Goal: Task Accomplishment & Management: Complete application form

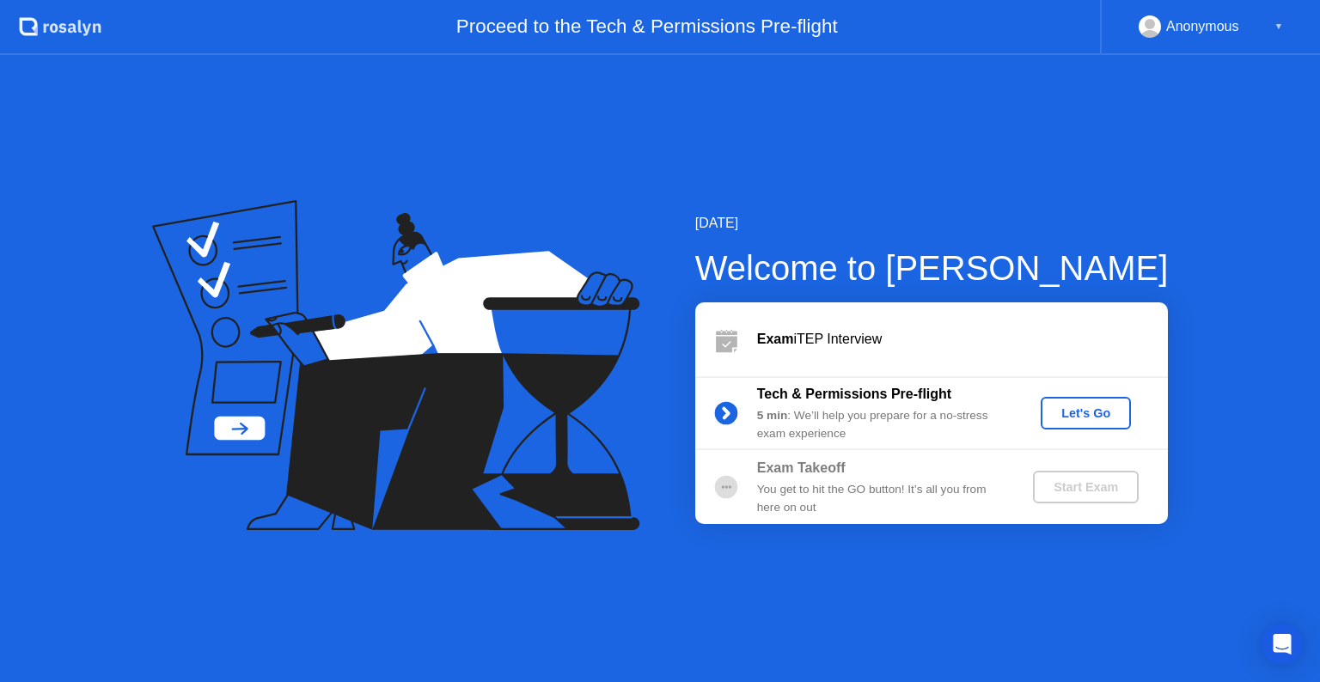
click at [1096, 417] on div "Let's Go" at bounding box center [1086, 413] width 76 height 14
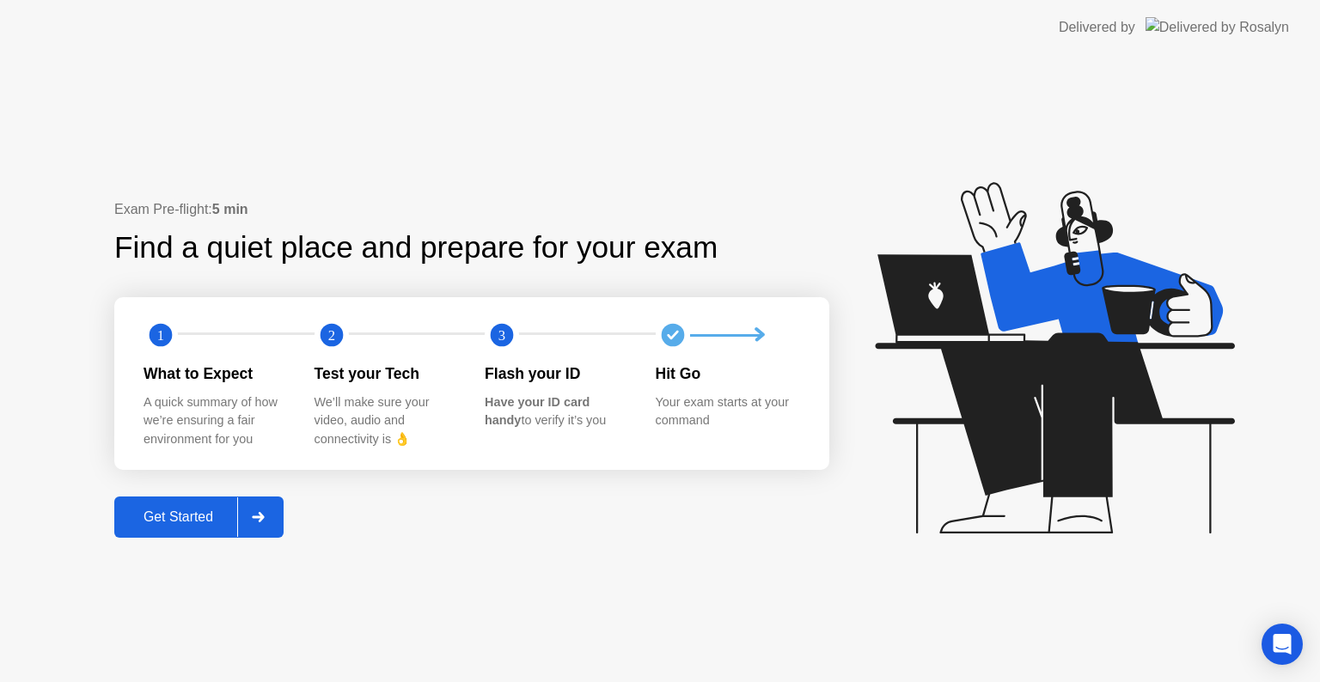
click at [186, 525] on div "Get Started" at bounding box center [178, 517] width 118 height 15
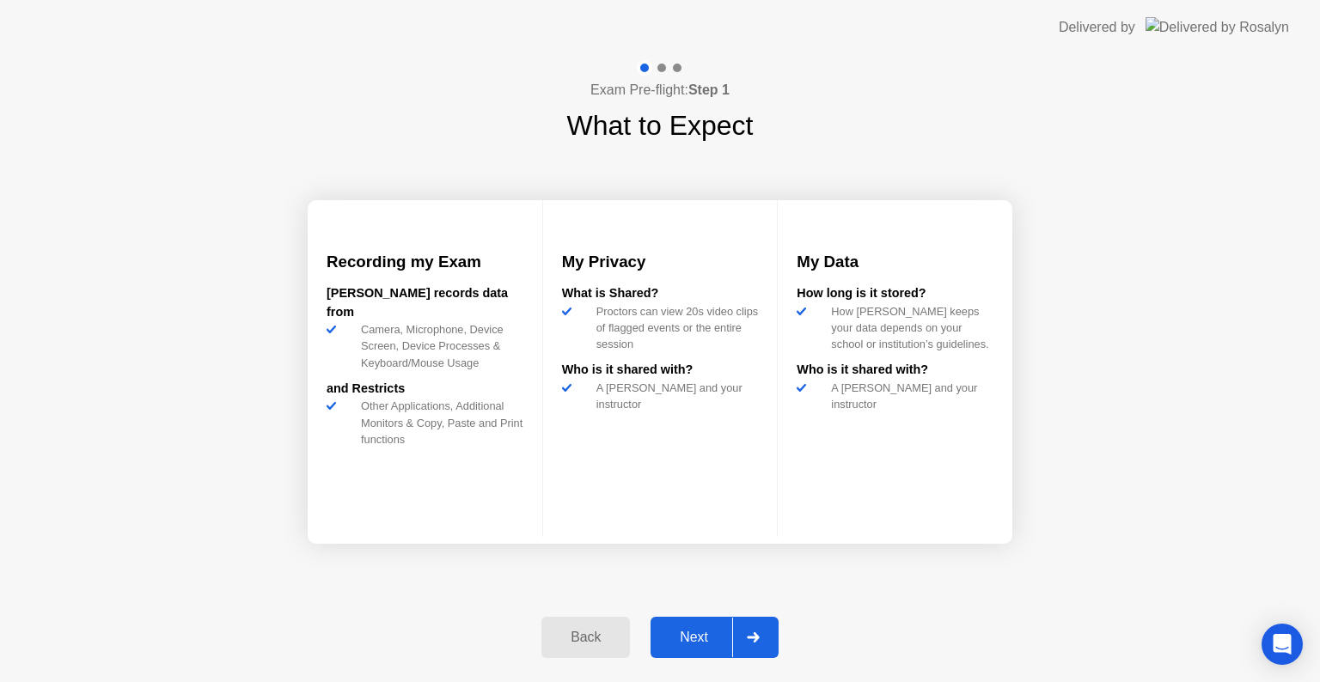
click at [694, 645] on div "Next" at bounding box center [694, 637] width 76 height 15
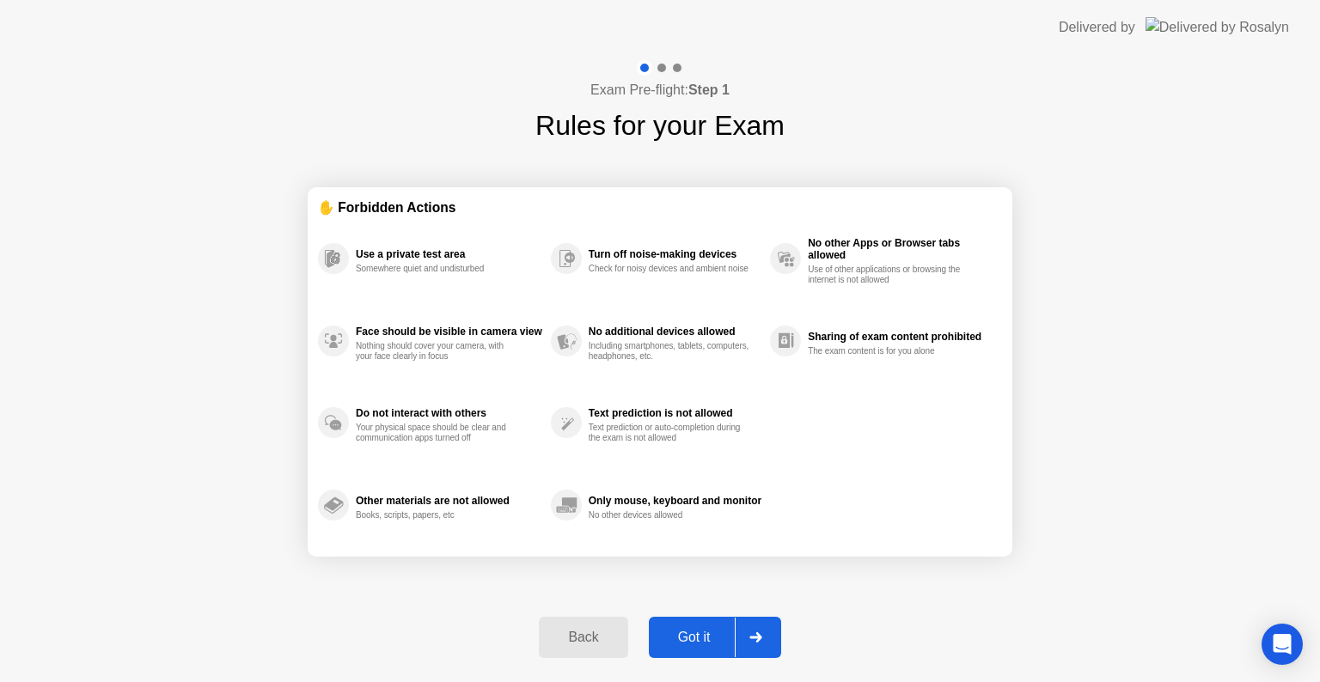
click at [722, 645] on div "Got it" at bounding box center [694, 637] width 81 height 15
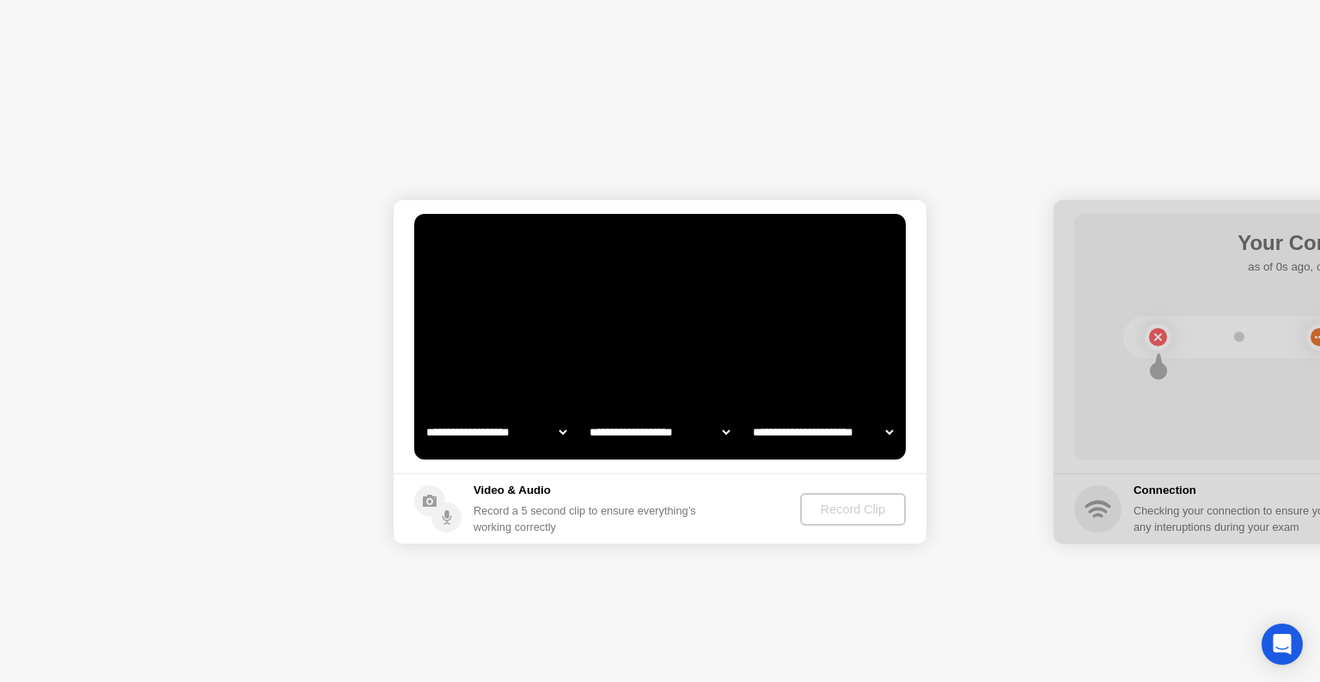
select select "**********"
select select "*******"
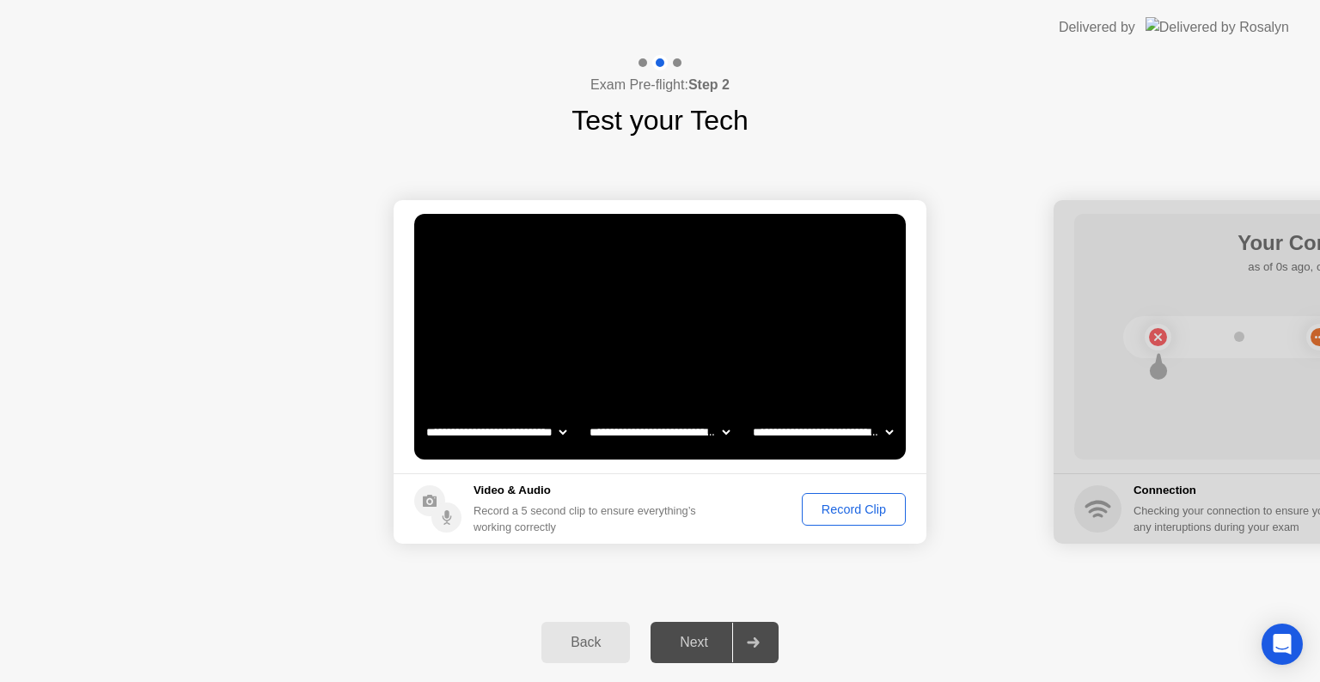
click at [867, 510] on div "Record Clip" at bounding box center [854, 510] width 92 height 14
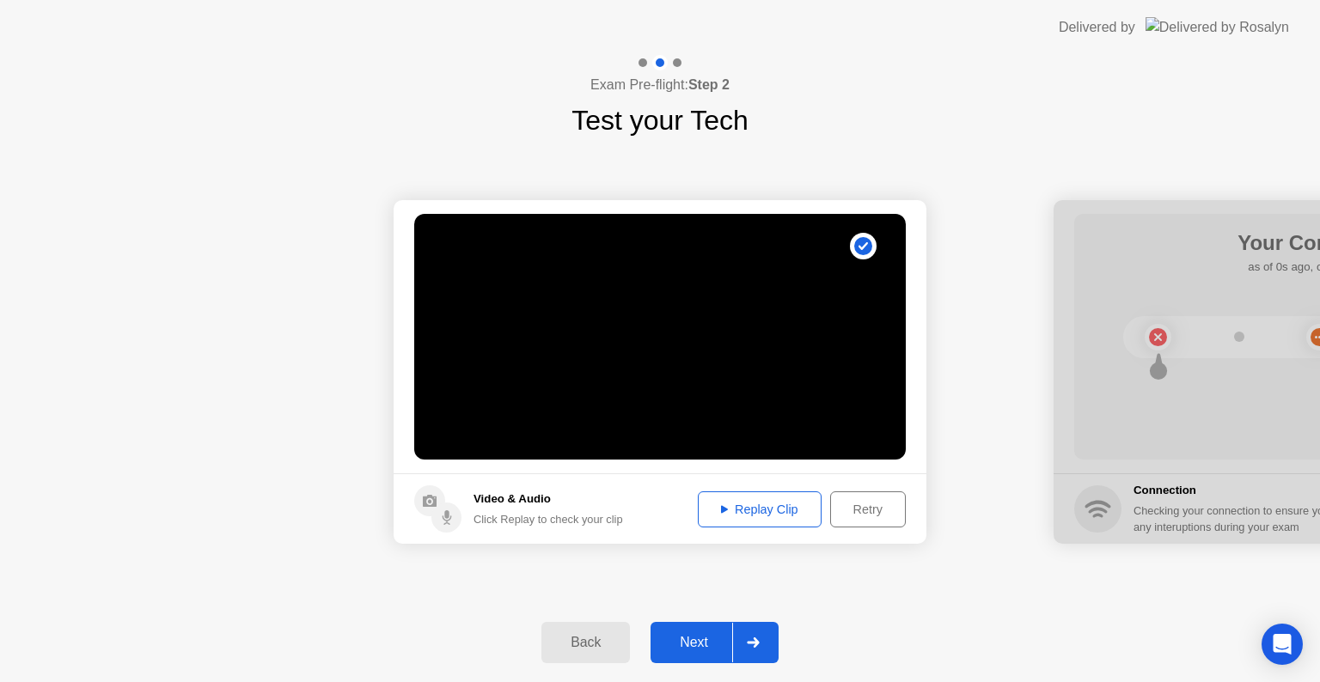
click at [777, 522] on button "Replay Clip" at bounding box center [760, 510] width 124 height 36
click at [710, 639] on div "Next" at bounding box center [694, 642] width 76 height 15
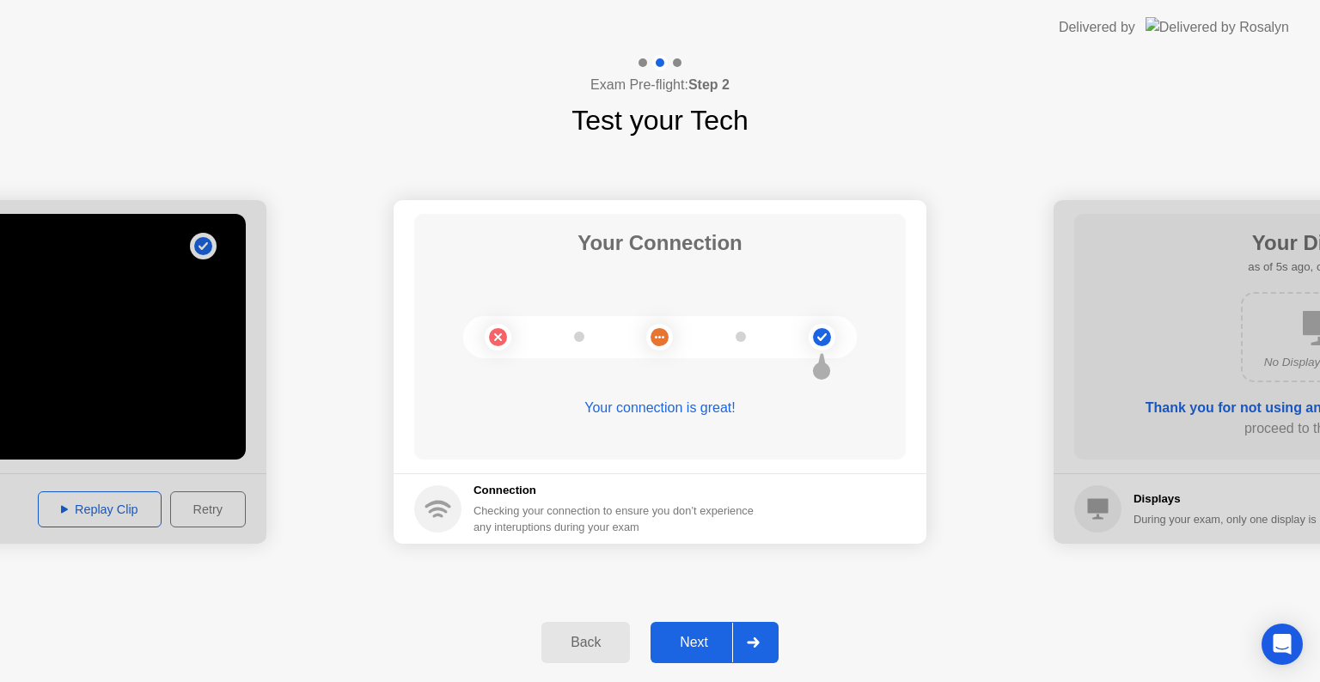
click at [681, 647] on div "Next" at bounding box center [694, 642] width 76 height 15
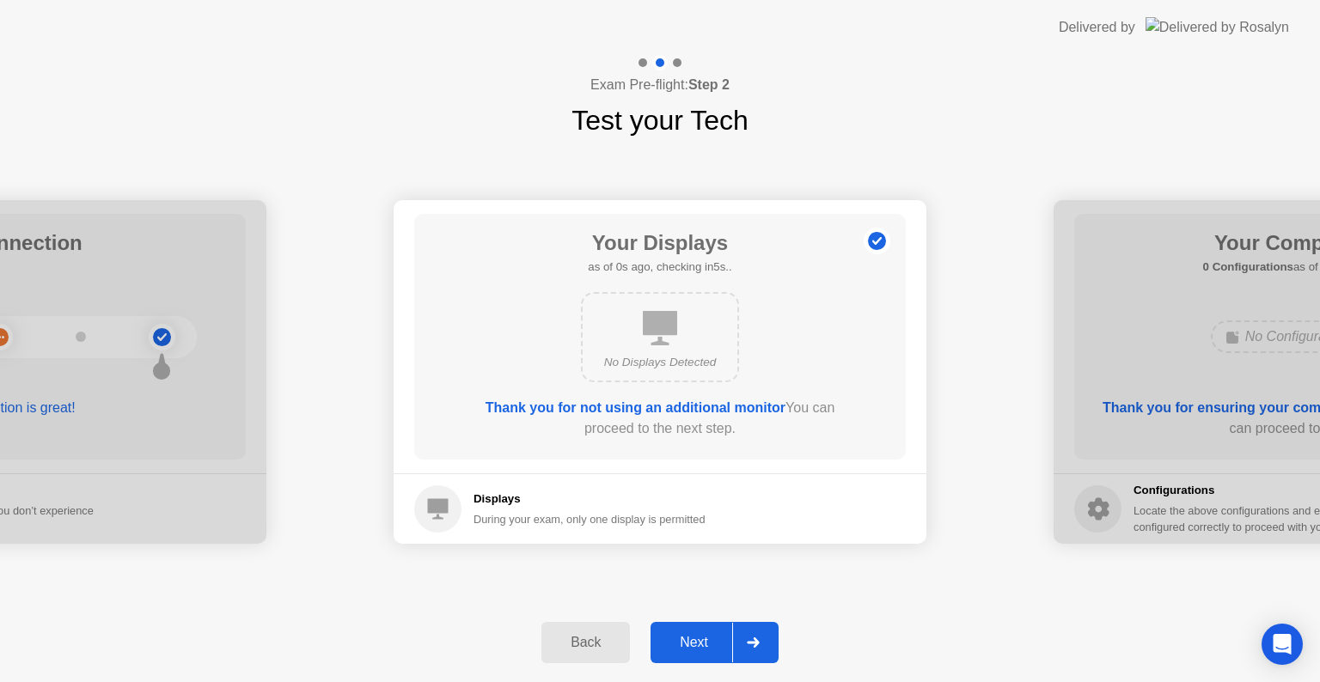
click at [684, 639] on div "Next" at bounding box center [694, 642] width 76 height 15
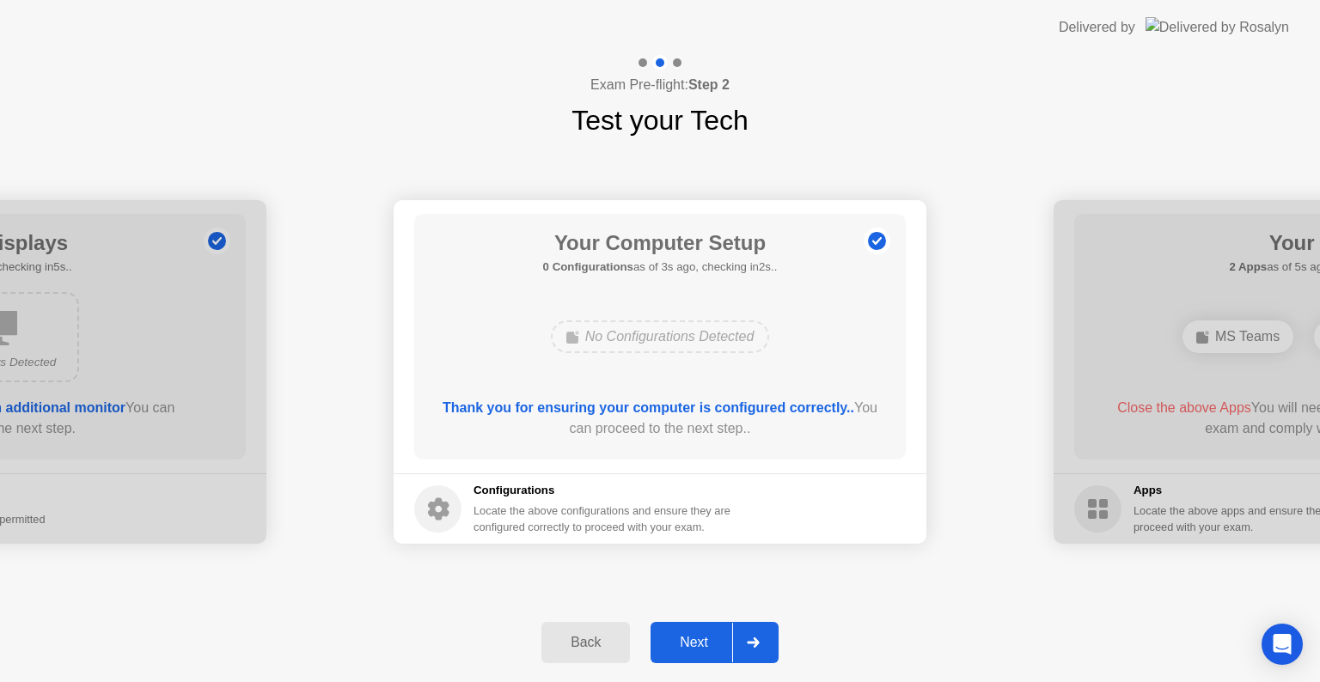
click at [688, 639] on div "Next" at bounding box center [694, 642] width 76 height 15
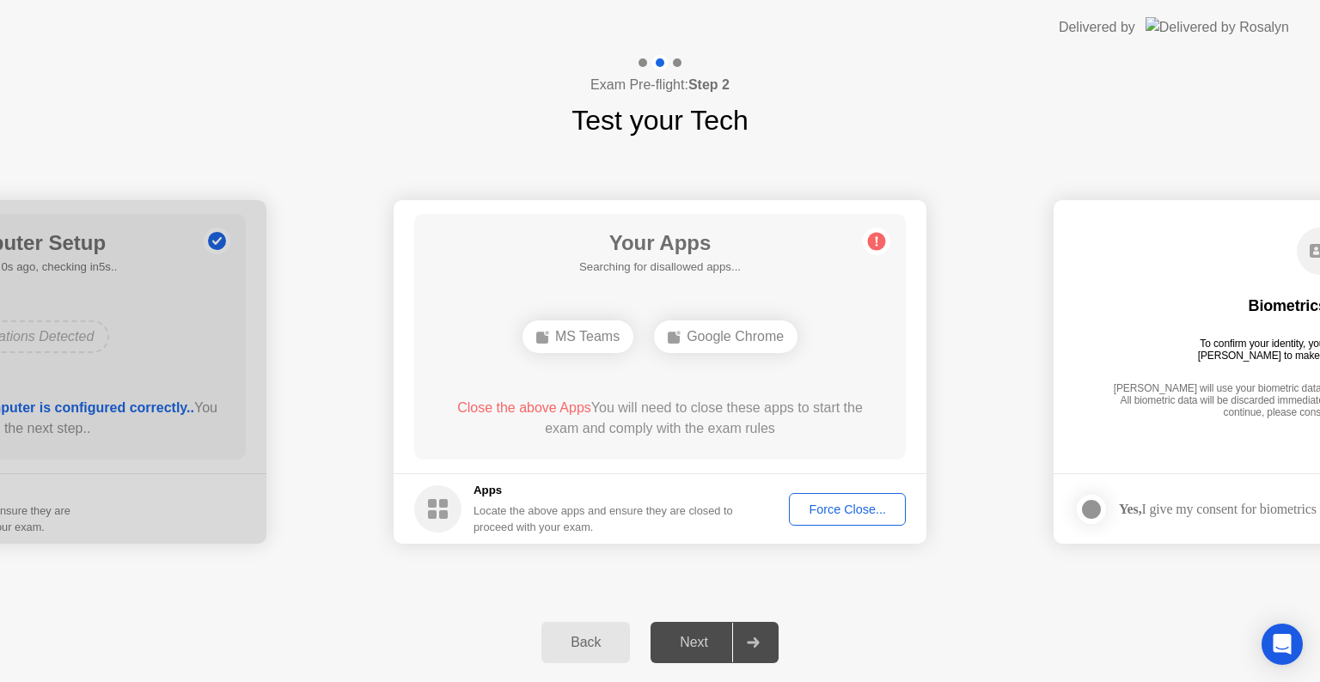
click at [883, 240] on circle at bounding box center [877, 242] width 18 height 18
click at [1008, 665] on div "Back Next" at bounding box center [660, 642] width 1320 height 79
click at [883, 247] on icon at bounding box center [876, 241] width 27 height 27
click at [879, 244] on circle at bounding box center [877, 242] width 18 height 18
click at [848, 509] on div "Force Close..." at bounding box center [847, 510] width 105 height 14
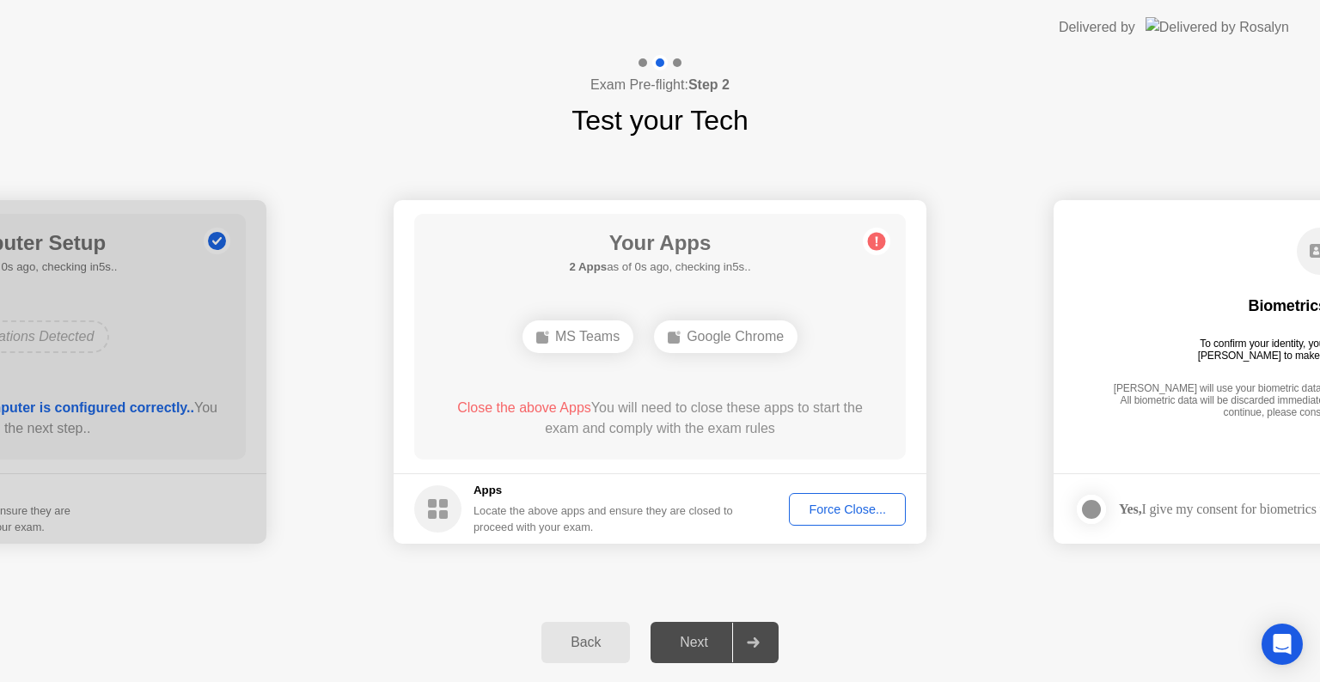
click at [840, 509] on div "Force Close..." at bounding box center [847, 510] width 105 height 14
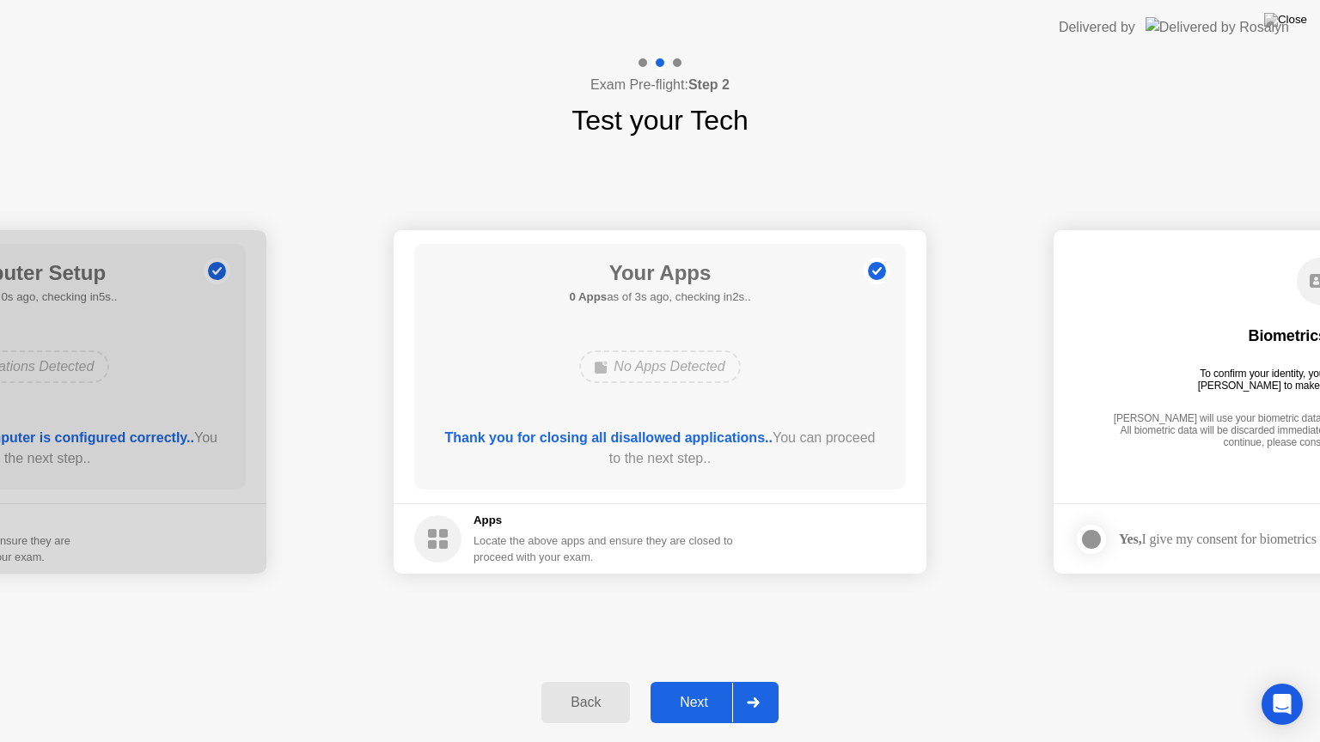
click at [670, 681] on div "Next" at bounding box center [694, 702] width 76 height 15
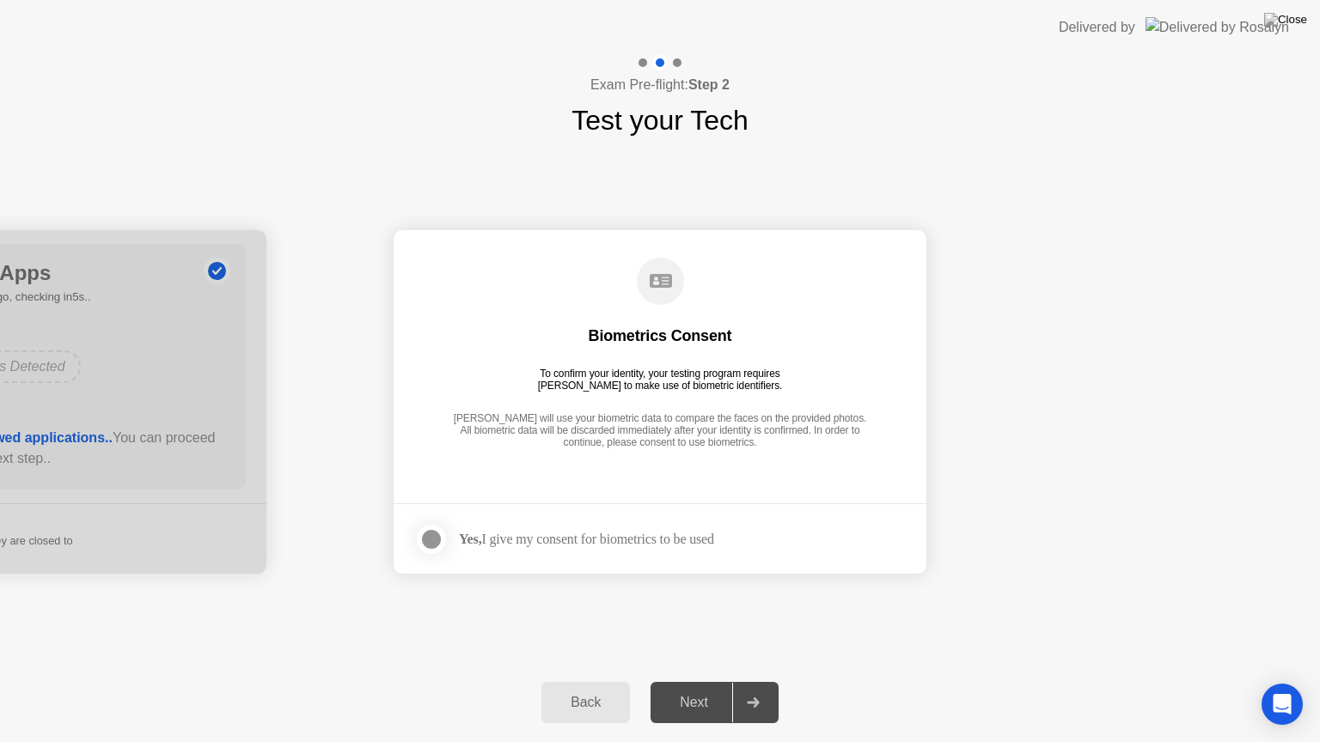
click at [432, 543] on div at bounding box center [431, 539] width 21 height 21
click at [701, 681] on div "Next" at bounding box center [694, 702] width 76 height 15
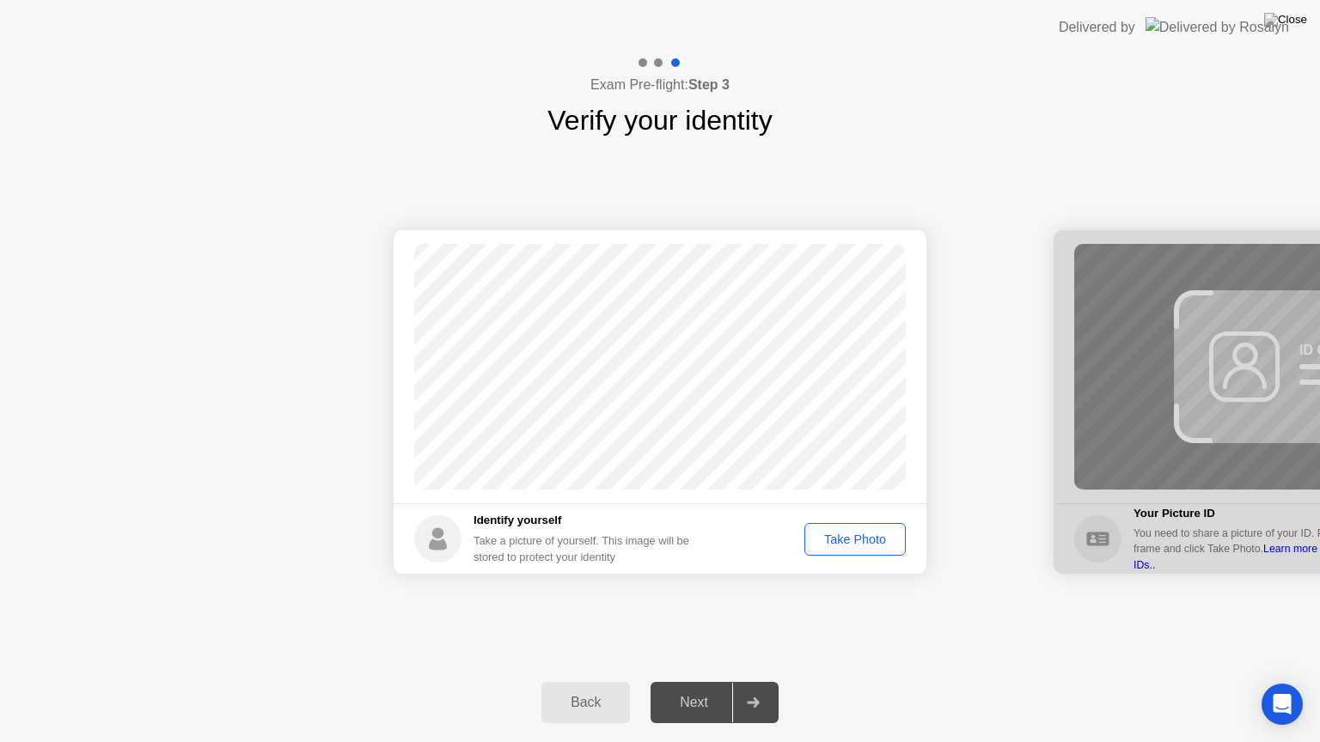
click at [868, 541] on div "Take Photo" at bounding box center [854, 540] width 89 height 14
click at [686, 681] on button "Next" at bounding box center [715, 702] width 128 height 41
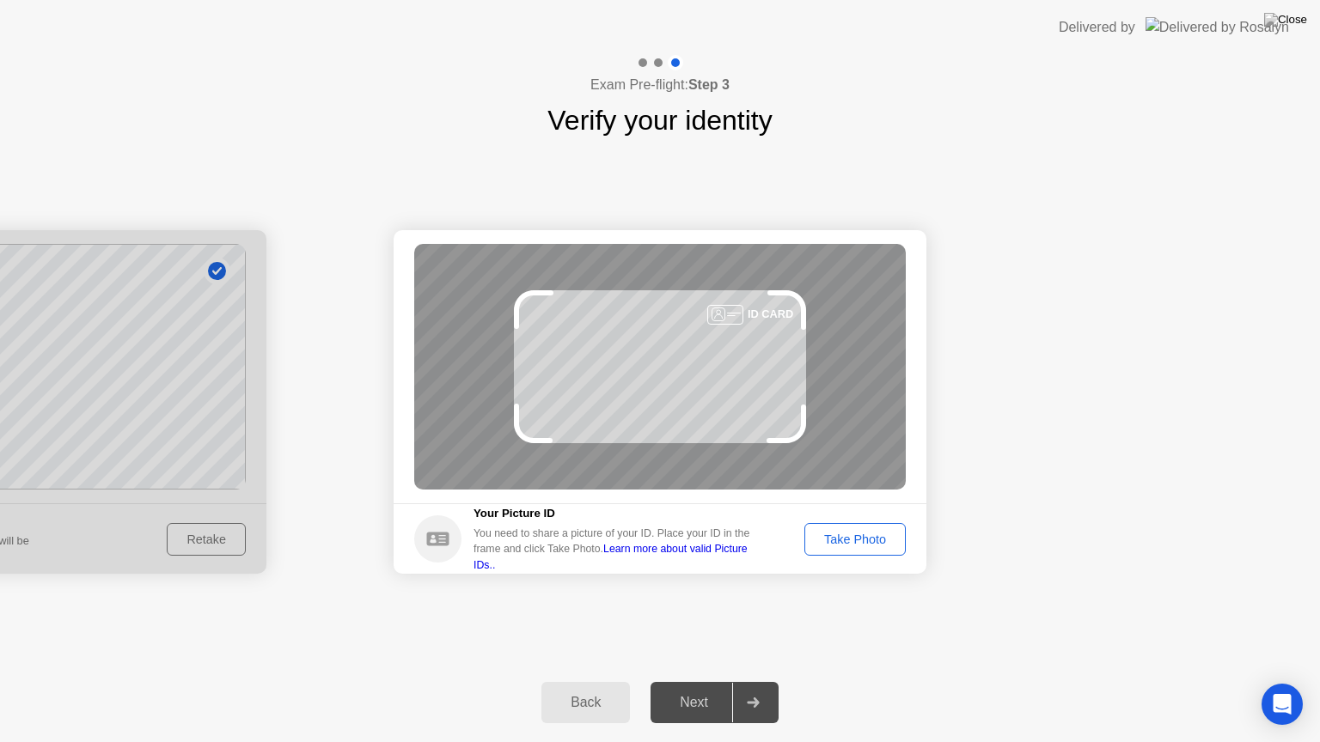
click at [584, 681] on div "Back" at bounding box center [586, 702] width 78 height 15
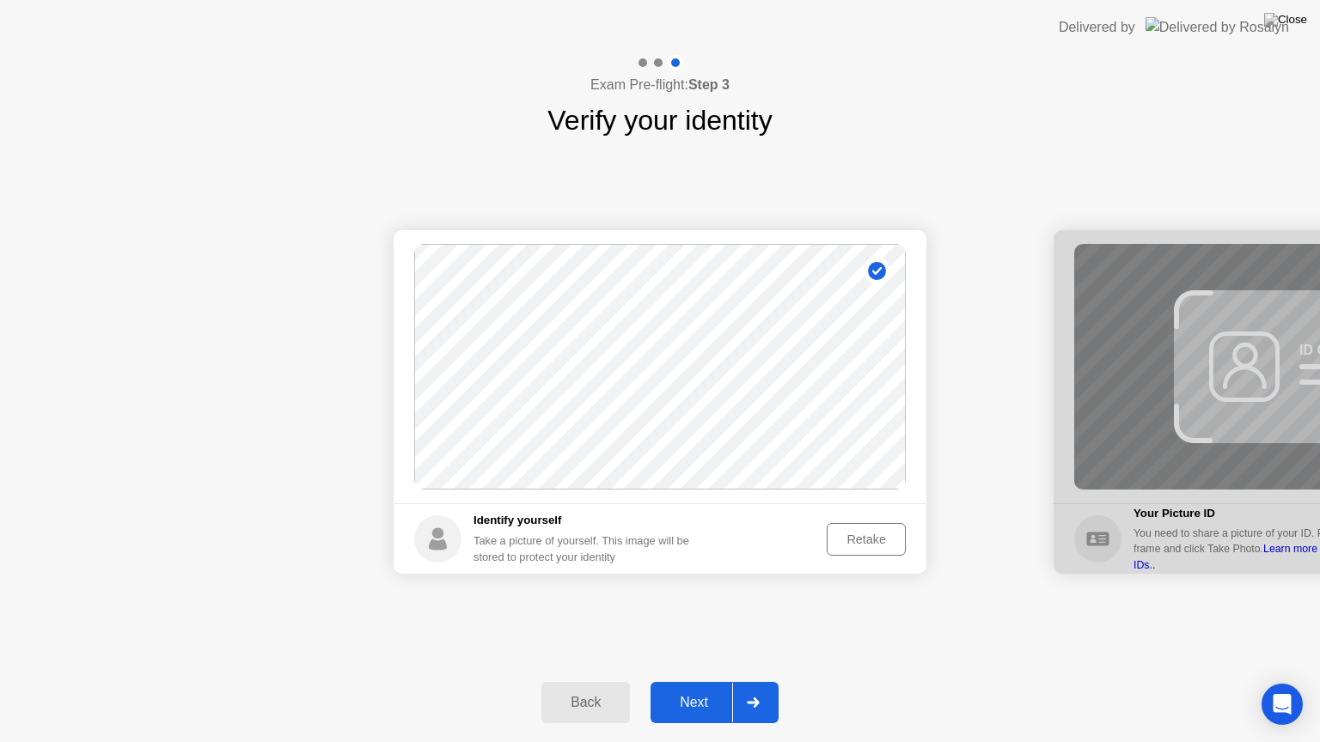
click at [882, 550] on button "Retake" at bounding box center [866, 539] width 79 height 33
click at [833, 527] on button "Take Photo" at bounding box center [854, 539] width 101 height 33
click at [703, 681] on button "Next" at bounding box center [715, 702] width 128 height 41
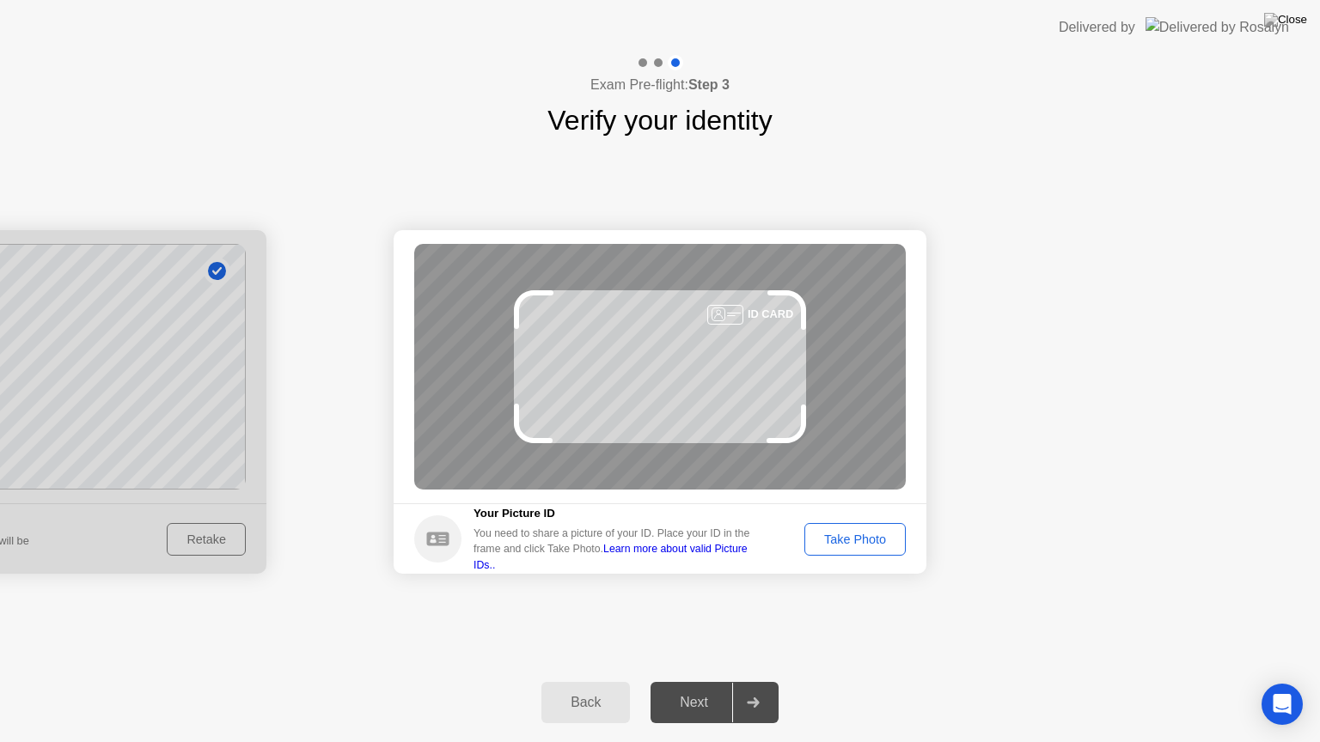
click at [846, 544] on div "Take Photo" at bounding box center [854, 540] width 89 height 14
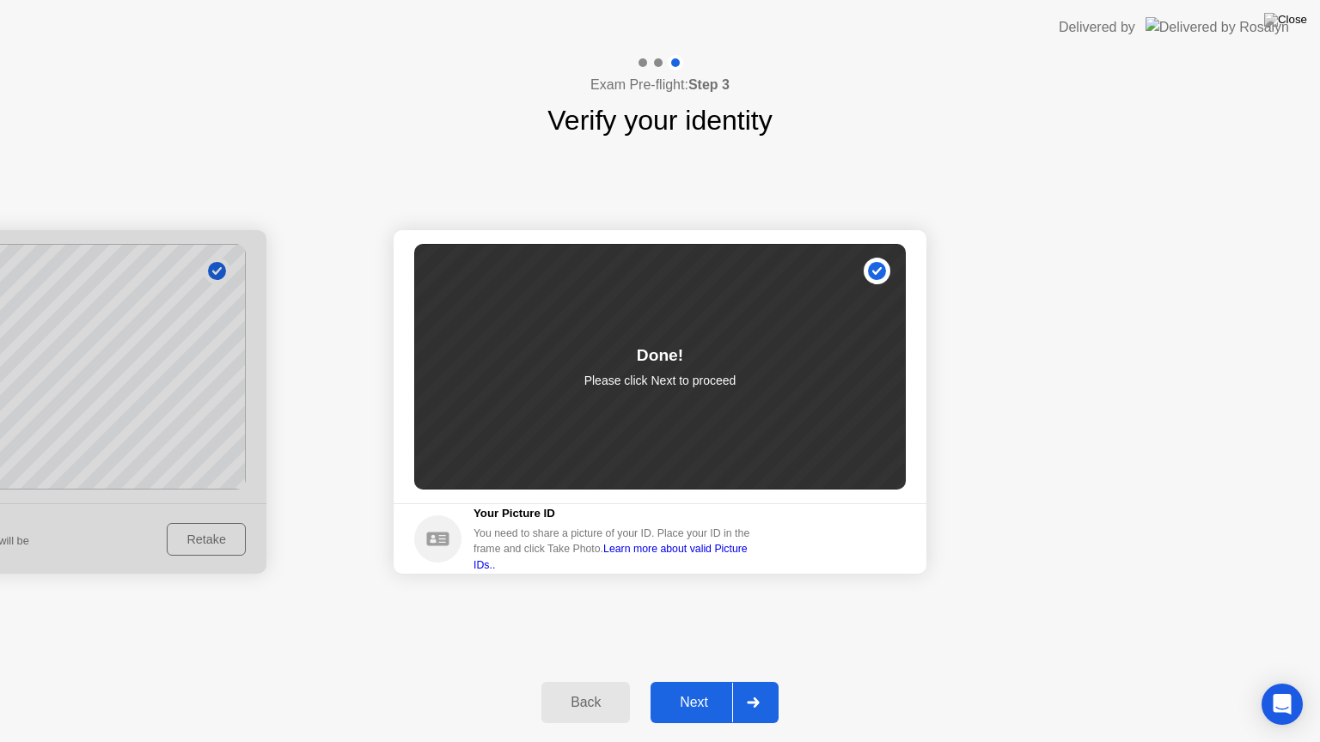
click at [687, 681] on div "Next" at bounding box center [694, 702] width 76 height 15
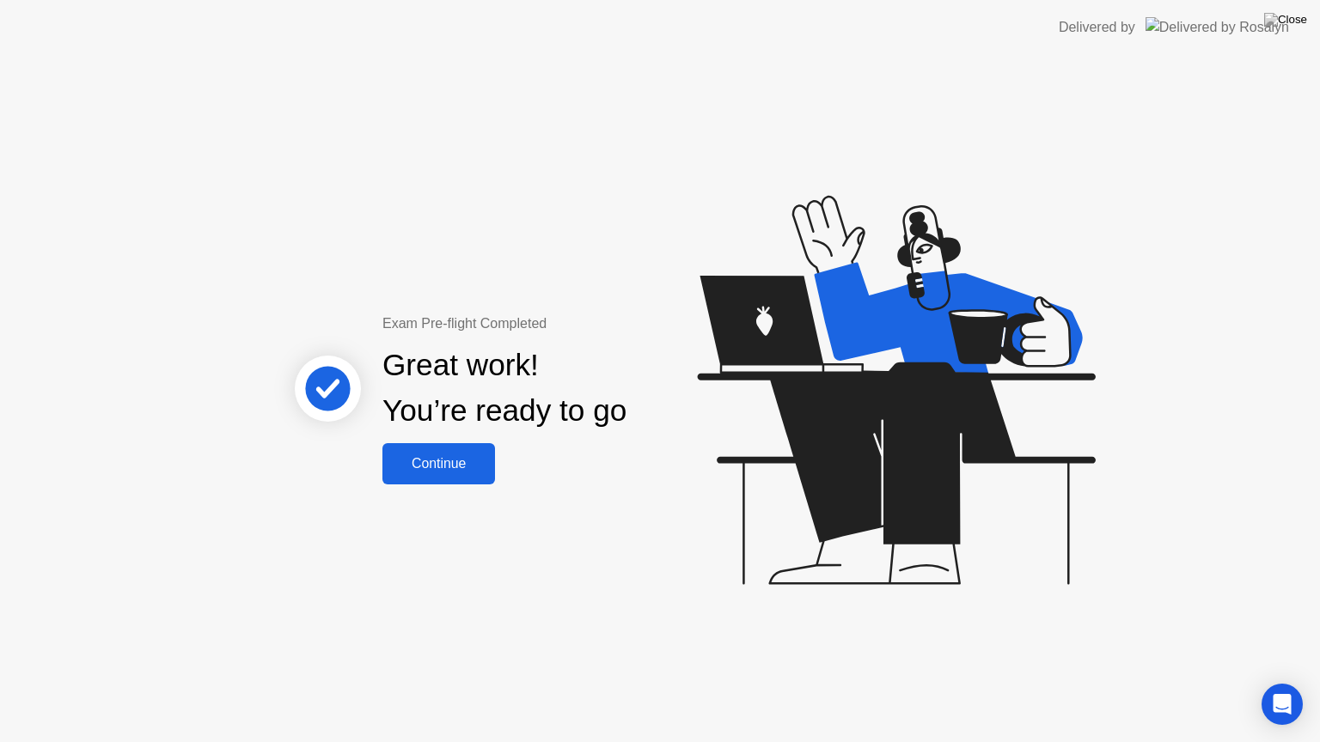
drag, startPoint x: 458, startPoint y: 468, endPoint x: 472, endPoint y: 412, distance: 57.5
click at [473, 430] on div "Exam Pre-flight Completed Great work! You’re ready to go Continue" at bounding box center [505, 399] width 464 height 171
click at [433, 472] on div "Continue" at bounding box center [439, 463] width 102 height 15
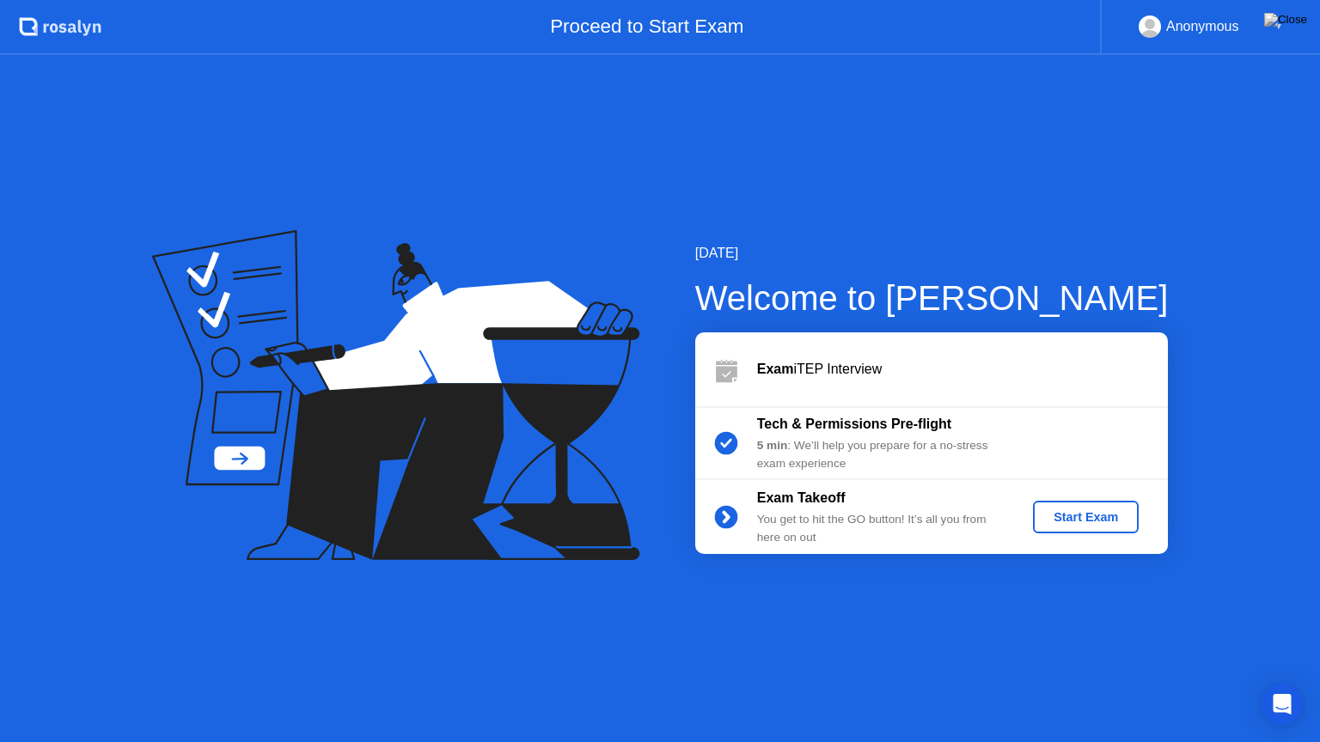
click at [1069, 504] on button "Start Exam" at bounding box center [1086, 517] width 106 height 33
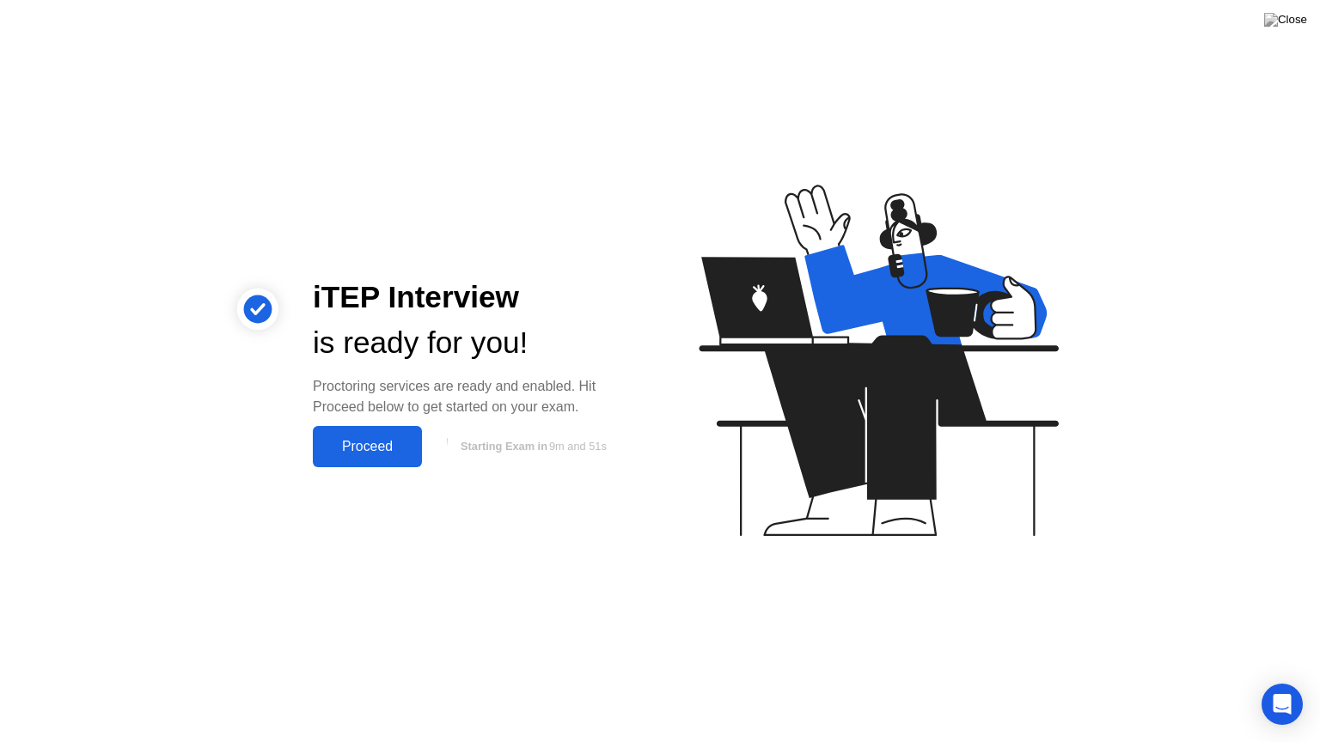
click at [402, 434] on button "Proceed" at bounding box center [367, 446] width 109 height 41
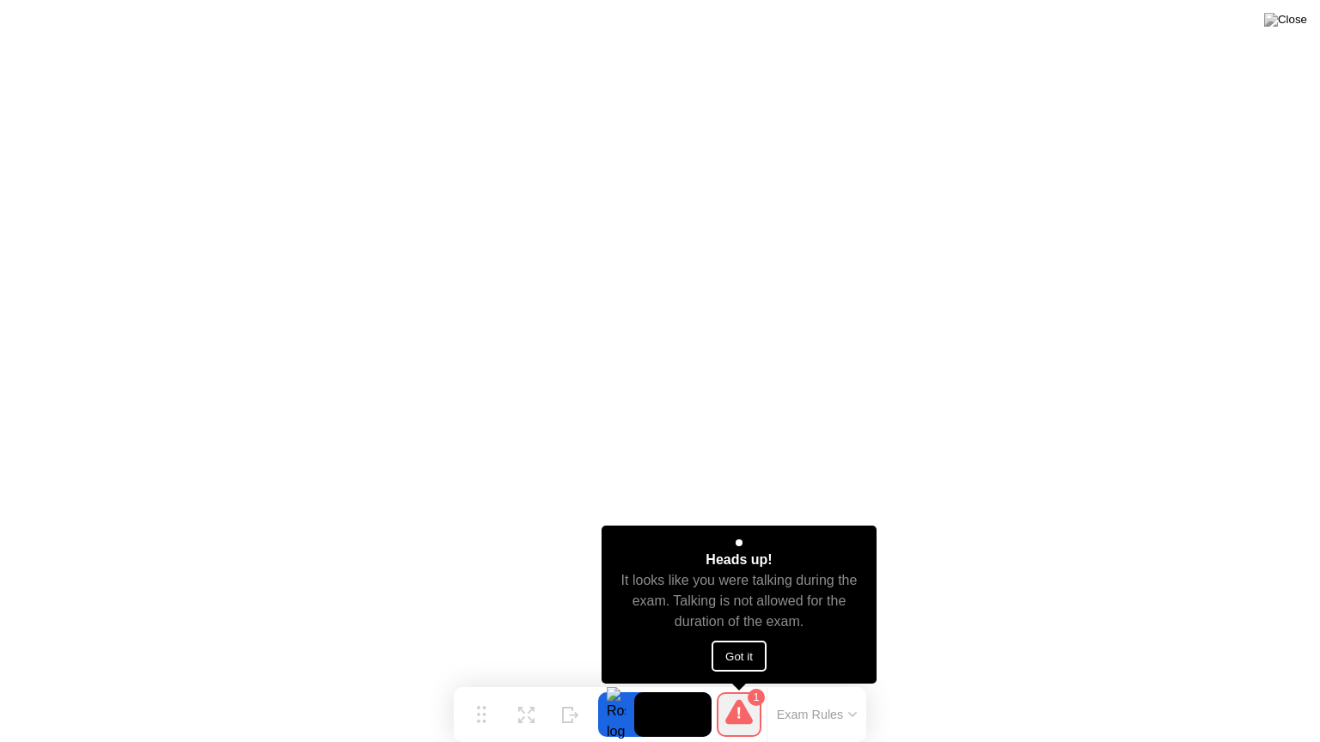
click at [742, 651] on button "Got it" at bounding box center [739, 656] width 55 height 31
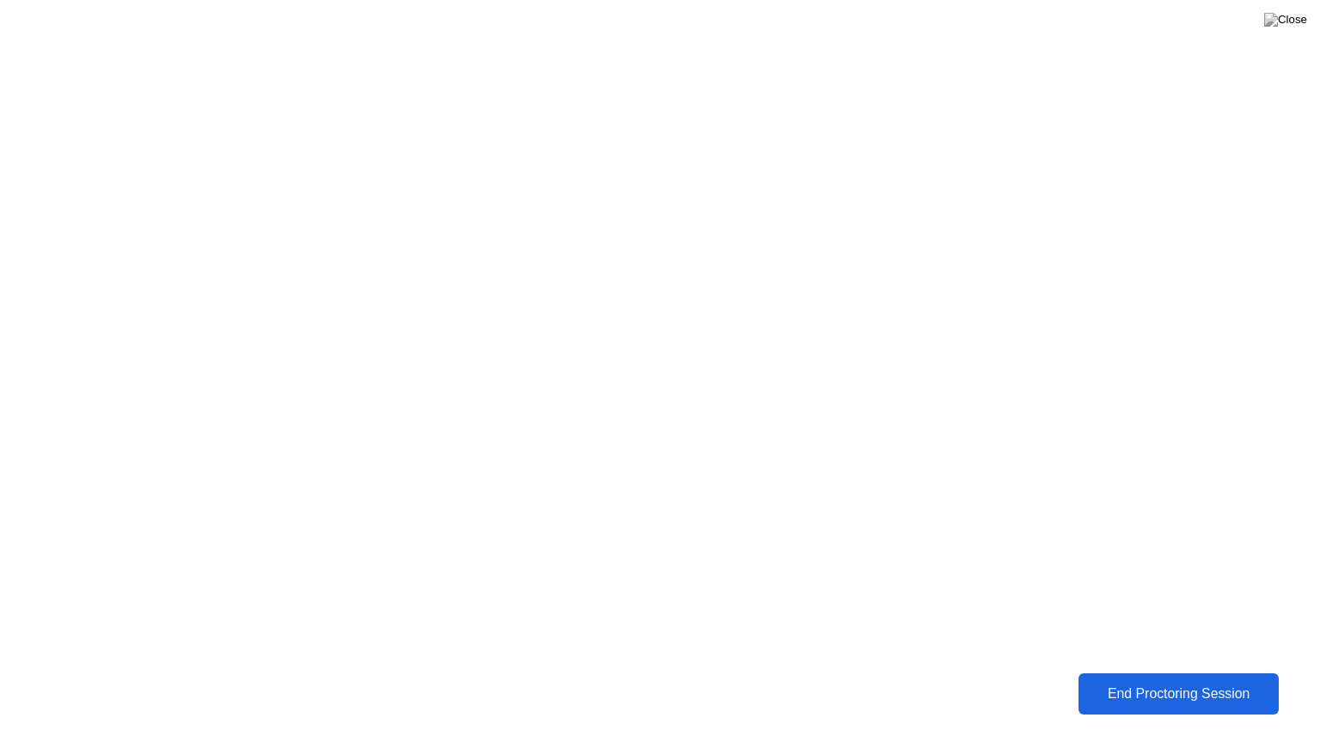
click at [1239, 681] on div "End Proctoring Session" at bounding box center [1179, 694] width 204 height 16
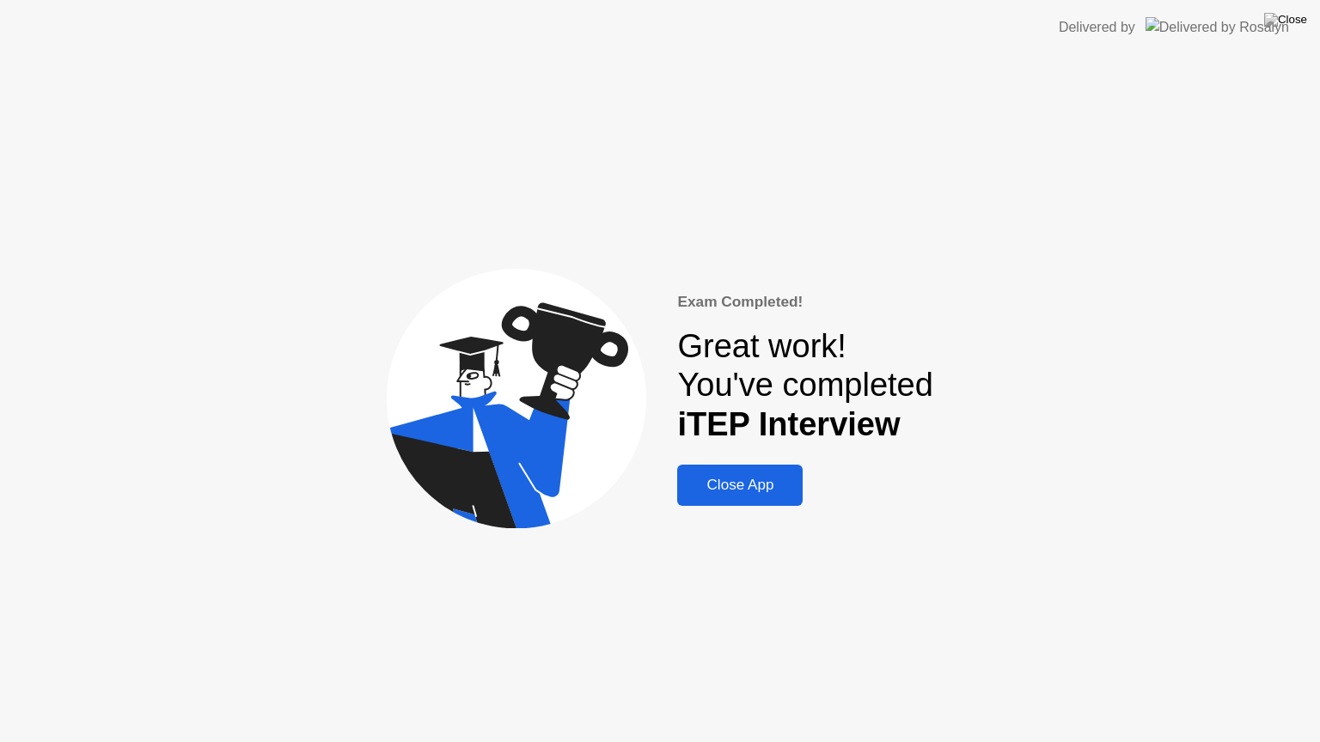
click at [721, 483] on div "Close App" at bounding box center [739, 485] width 115 height 17
